Goal: Book appointment/travel/reservation

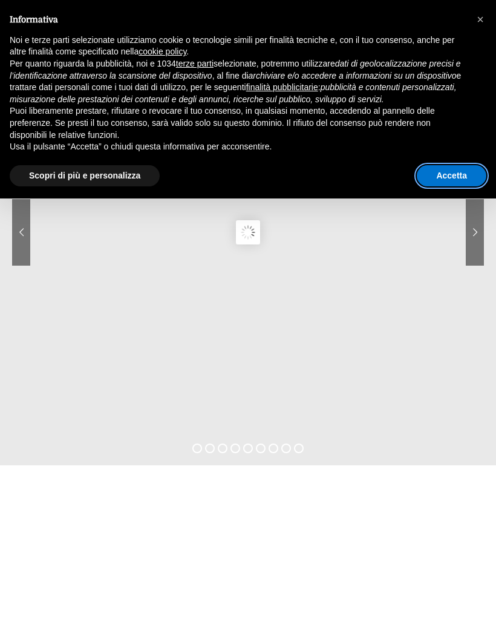
click at [460, 180] on button "Accetta" at bounding box center [452, 176] width 70 height 22
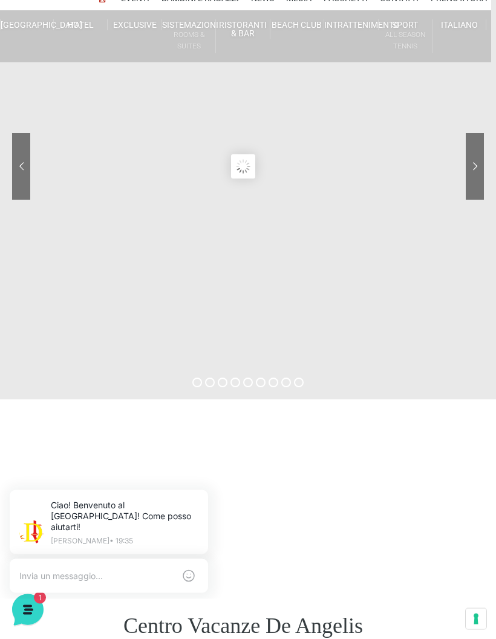
scroll to position [0, 5]
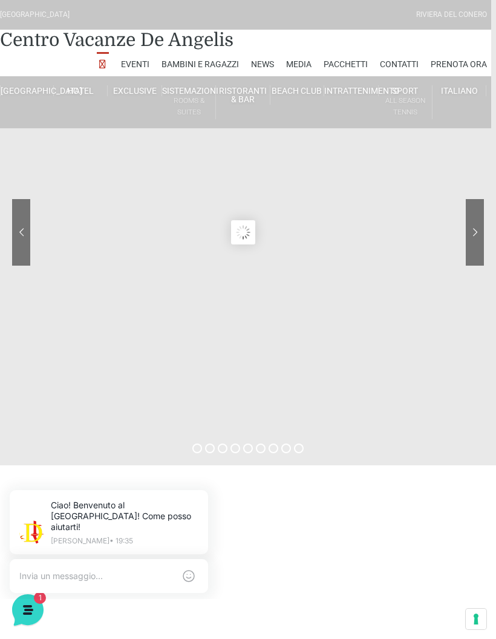
click at [80, 88] on link "Hotel" at bounding box center [81, 90] width 54 height 11
click at [105, 120] on link "Suite Prestige" at bounding box center [135, 124] width 121 height 21
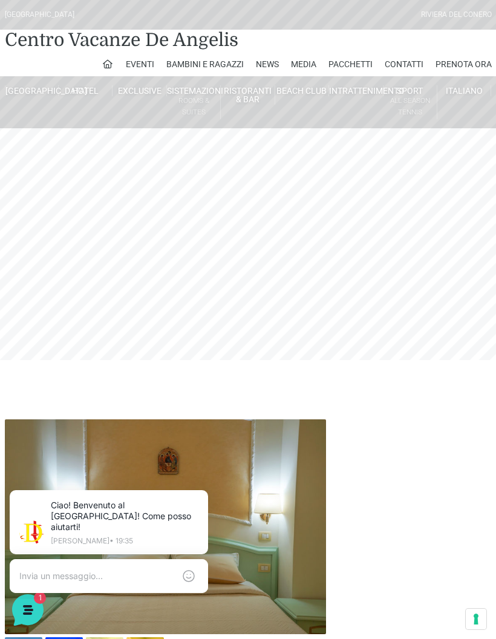
click at [96, 146] on link "Camera Prestige" at bounding box center [140, 146] width 121 height 21
click at [99, 136] on link "Camera Prestige" at bounding box center [140, 146] width 121 height 21
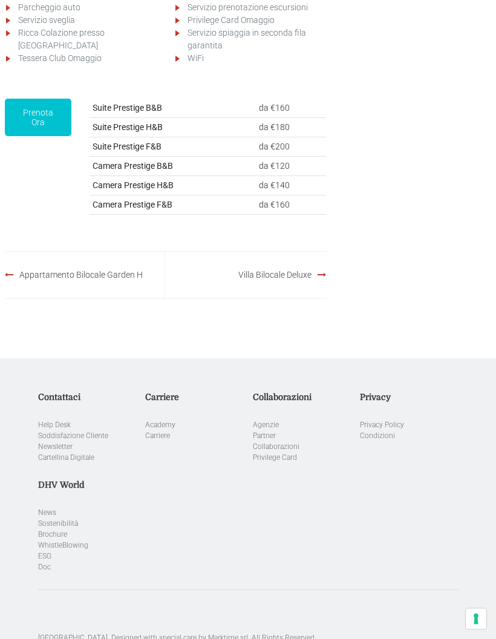
scroll to position [1539, 0]
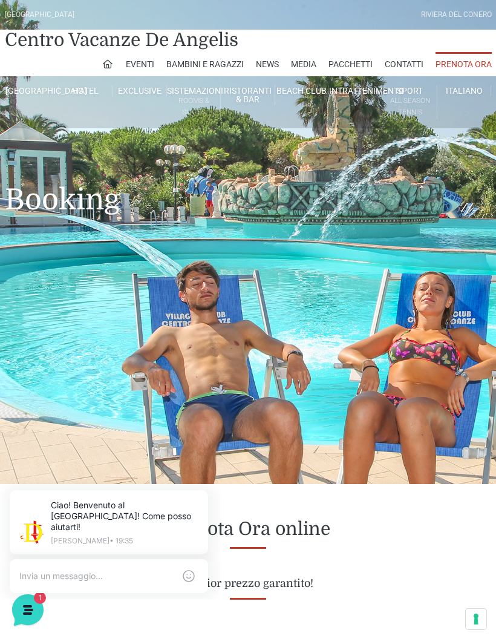
click at [94, 144] on link "Camera Prestige" at bounding box center [140, 146] width 121 height 21
click at [99, 141] on link "Camera Prestige" at bounding box center [140, 146] width 121 height 21
